Goal: Task Accomplishment & Management: Use online tool/utility

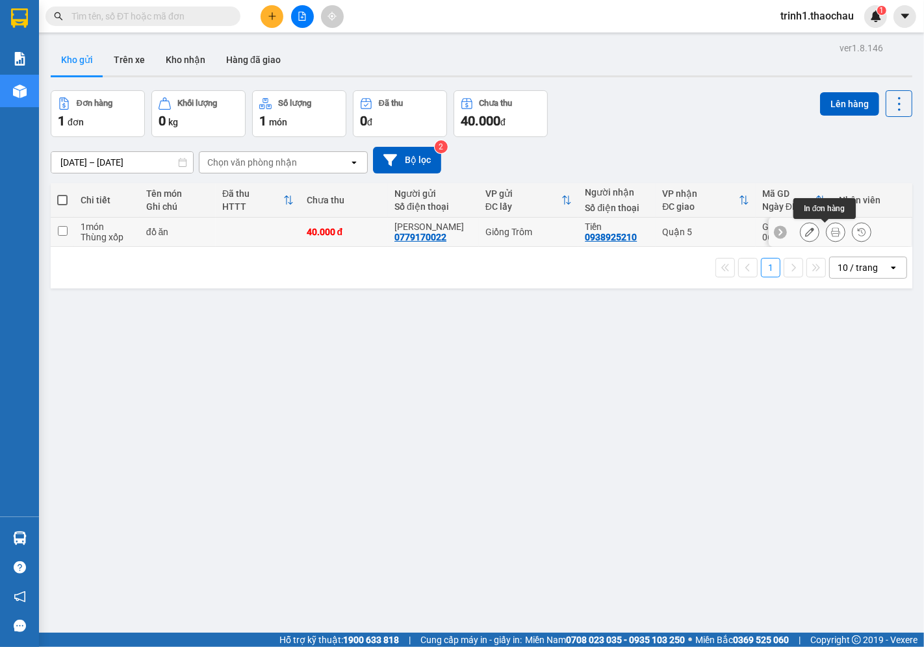
click at [831, 231] on icon at bounding box center [835, 231] width 9 height 9
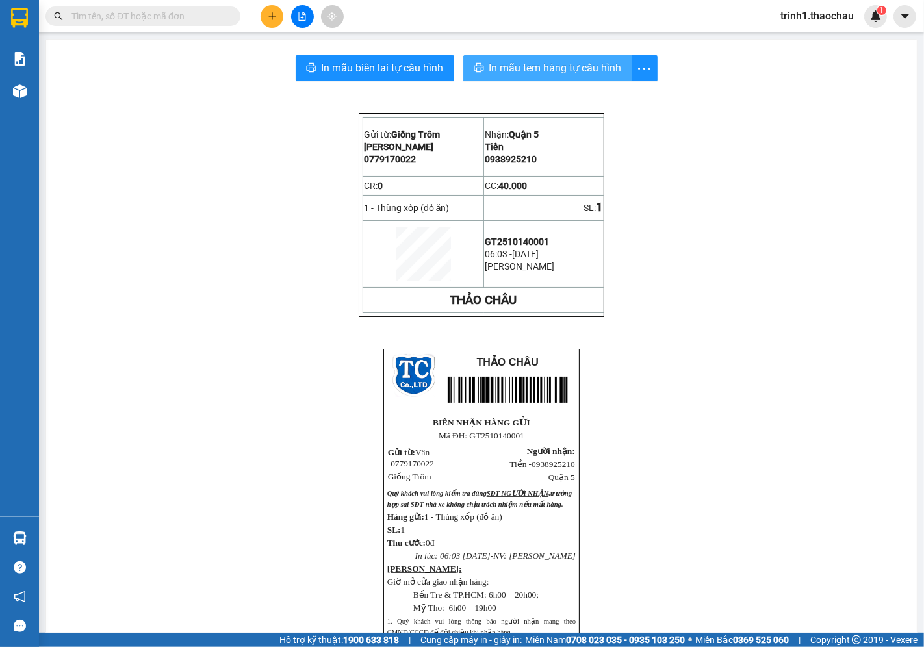
click at [549, 67] on span "In mẫu tem hàng tự cấu hình" at bounding box center [555, 68] width 133 height 16
